Goal: Task Accomplishment & Management: Complete application form

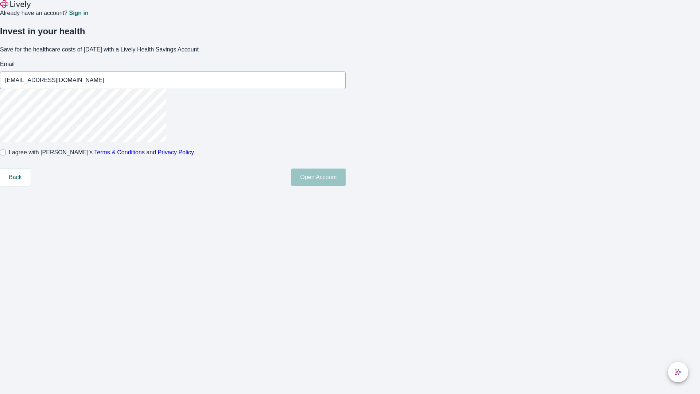
click at [6, 155] on input "I agree with Lively’s Terms & Conditions and Privacy Policy" at bounding box center [3, 153] width 6 height 6
checkbox input "true"
click at [346, 186] on button "Open Account" at bounding box center [318, 178] width 54 height 18
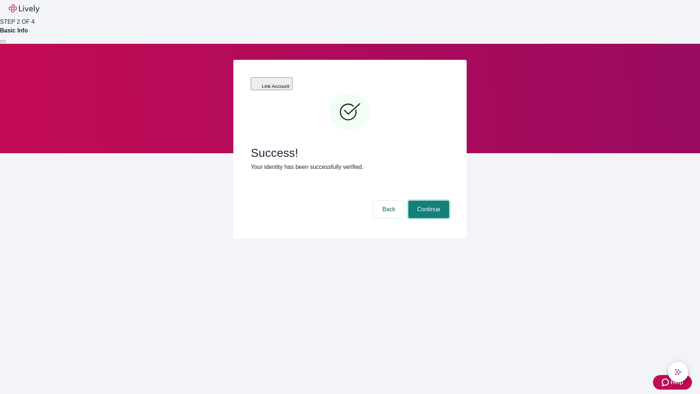
click at [428, 201] on button "Continue" at bounding box center [429, 210] width 41 height 18
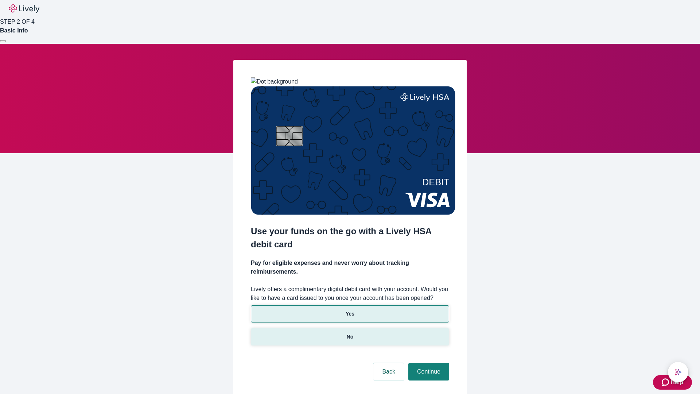
click at [350, 333] on p "No" at bounding box center [350, 337] width 7 height 8
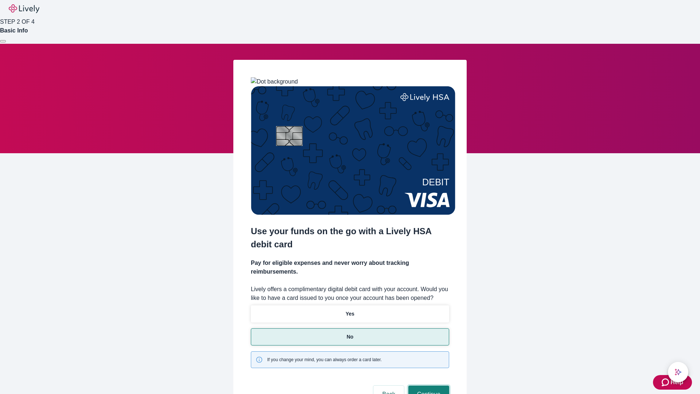
click at [428, 386] on button "Continue" at bounding box center [429, 395] width 41 height 18
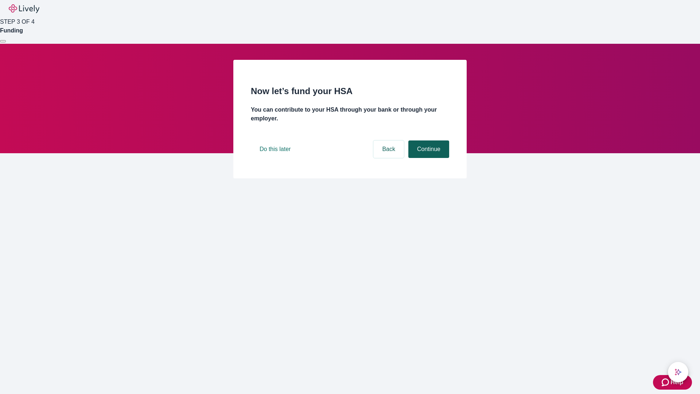
click at [428, 158] on button "Continue" at bounding box center [429, 149] width 41 height 18
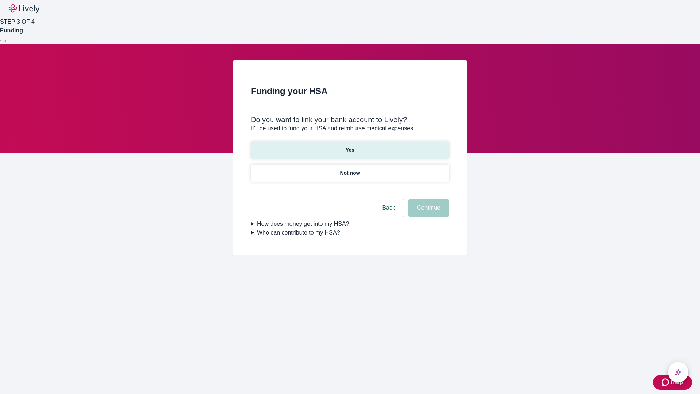
click at [350, 146] on p "Yes" at bounding box center [350, 150] width 9 height 8
click at [428, 199] on button "Continue" at bounding box center [429, 208] width 41 height 18
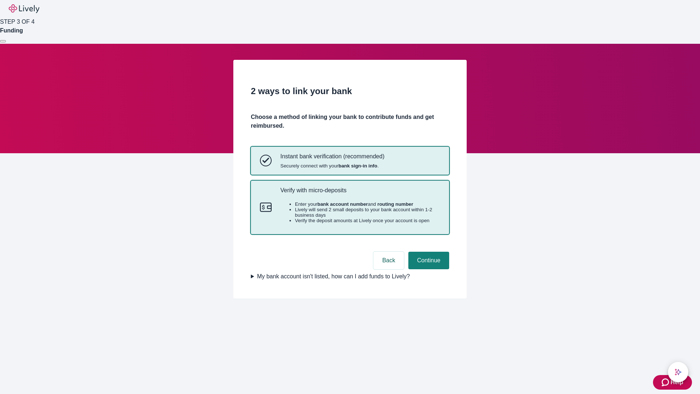
click at [360, 194] on p "Verify with micro-deposits" at bounding box center [360, 190] width 160 height 7
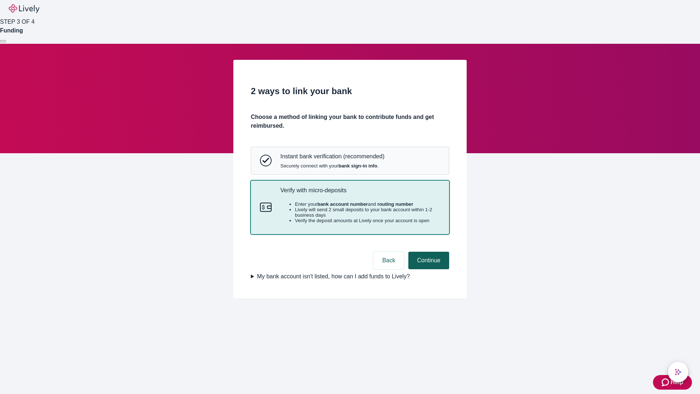
click at [428, 269] on button "Continue" at bounding box center [429, 261] width 41 height 18
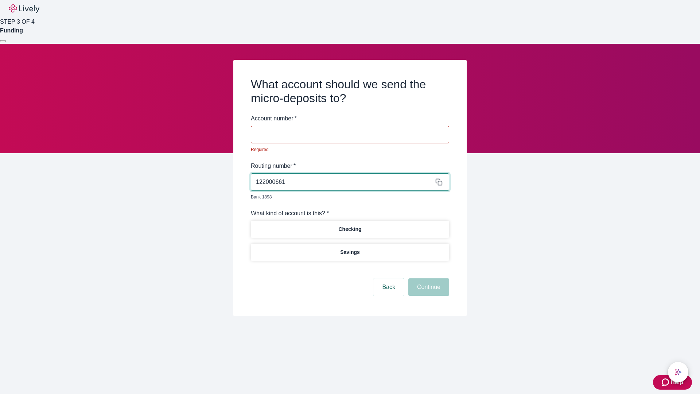
type input "122000661"
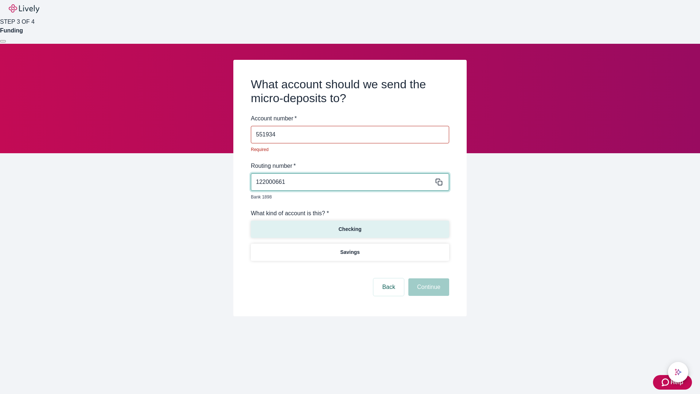
type input "551934"
click at [350, 225] on p "Checking" at bounding box center [349, 229] width 23 height 8
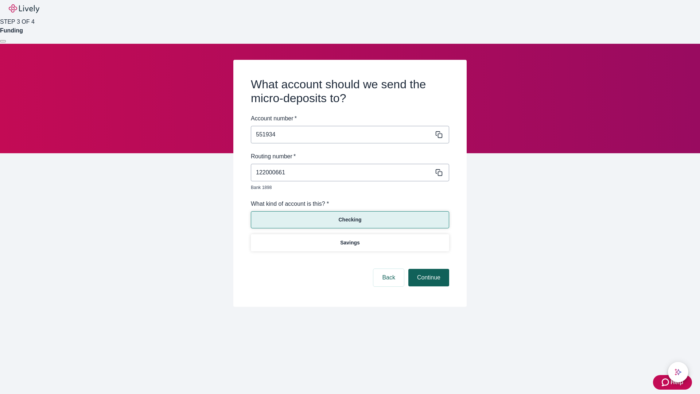
click at [428, 269] on button "Continue" at bounding box center [429, 278] width 41 height 18
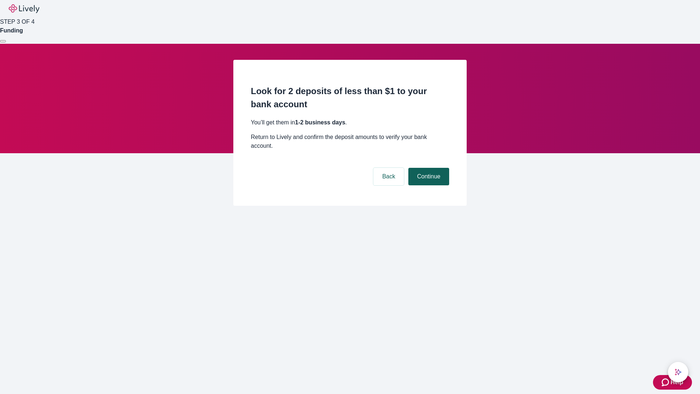
click at [428, 168] on button "Continue" at bounding box center [429, 177] width 41 height 18
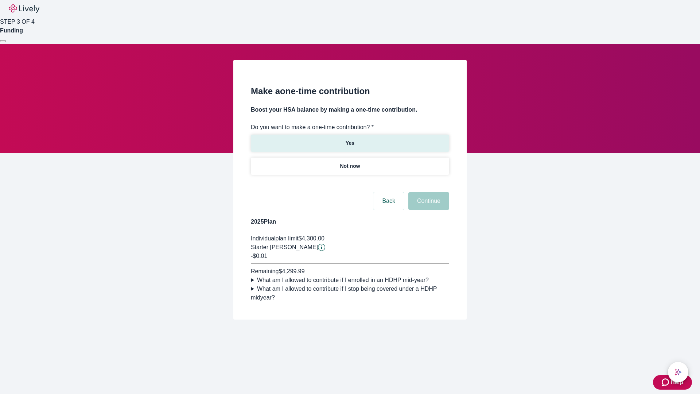
click at [350, 139] on p "Yes" at bounding box center [350, 143] width 9 height 8
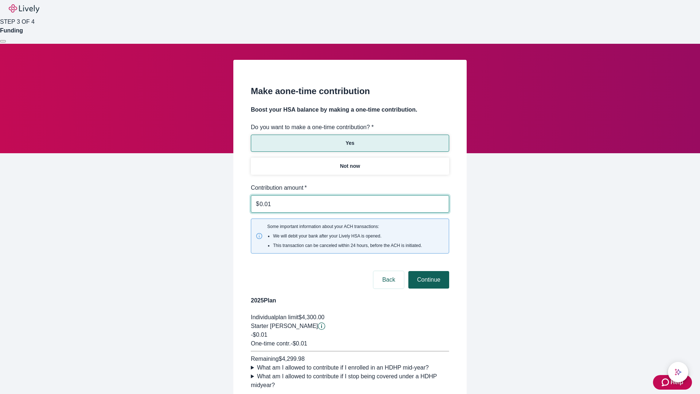
type input "0.01"
click at [428, 271] on button "Continue" at bounding box center [429, 280] width 41 height 18
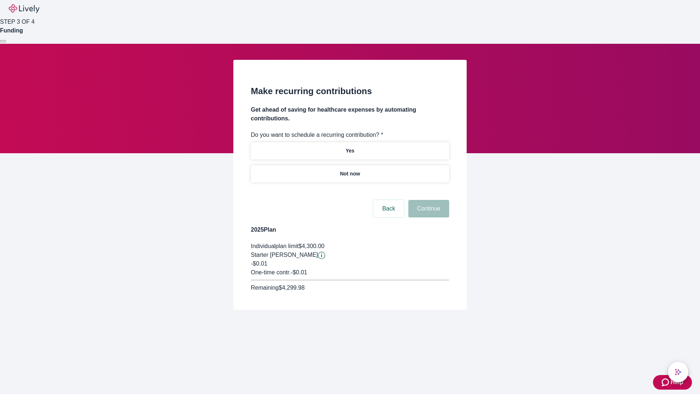
click at [350, 170] on p "Not now" at bounding box center [350, 174] width 20 height 8
click at [428, 200] on button "Continue" at bounding box center [429, 209] width 41 height 18
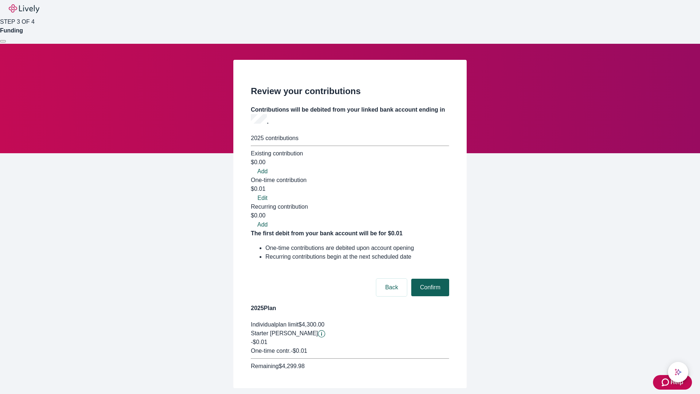
click at [429, 279] on button "Confirm" at bounding box center [430, 288] width 38 height 18
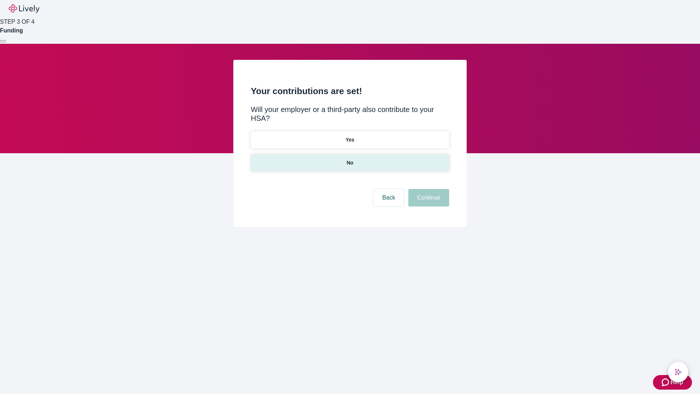
click at [350, 159] on p "No" at bounding box center [350, 163] width 7 height 8
click at [428, 189] on button "Continue" at bounding box center [429, 198] width 41 height 18
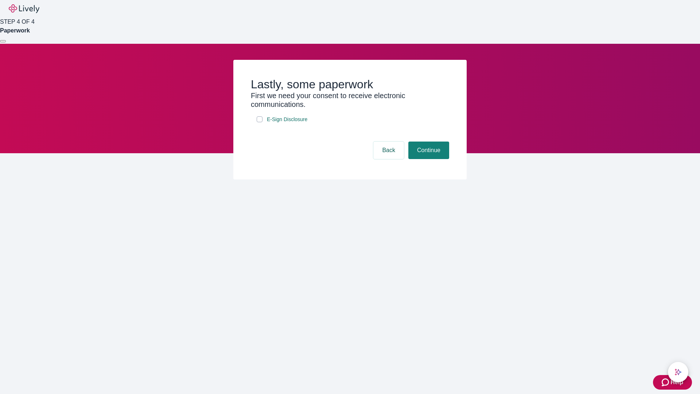
click at [260, 122] on input "E-Sign Disclosure" at bounding box center [260, 119] width 6 height 6
checkbox input "true"
click at [428, 159] on button "Continue" at bounding box center [429, 151] width 41 height 18
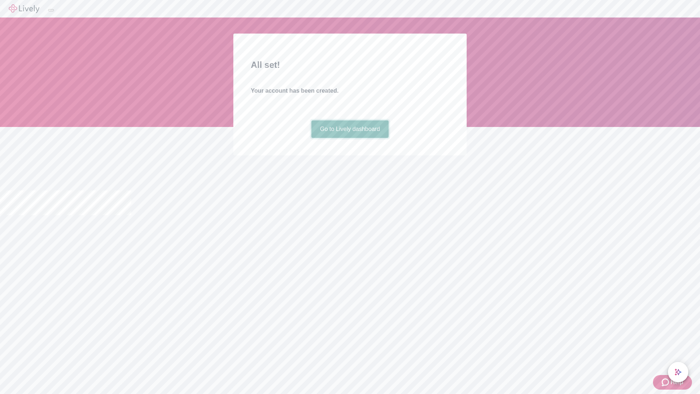
click at [350, 138] on link "Go to Lively dashboard" at bounding box center [350, 129] width 78 height 18
